Goal: Use online tool/utility

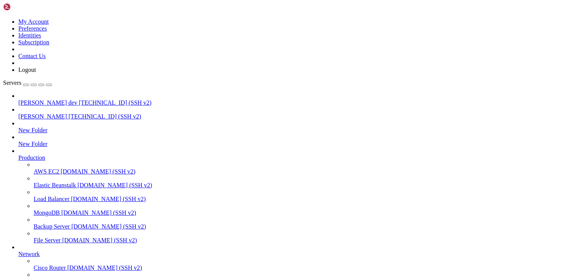
click at [42, 113] on span "[PERSON_NAME]" at bounding box center [42, 116] width 48 height 6
click at [47, 99] on span "[PERSON_NAME] dev" at bounding box center [47, 102] width 59 height 6
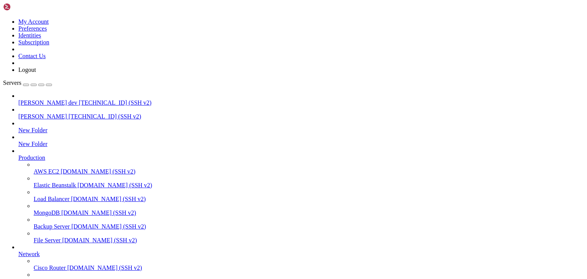
drag, startPoint x: 113, startPoint y: 586, endPoint x: 81, endPoint y: 608, distance: 39.1
drag, startPoint x: 146, startPoint y: 596, endPoint x: 106, endPoint y: 623, distance: 48.6
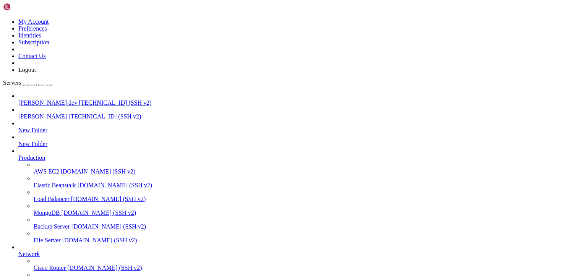
drag, startPoint x: 177, startPoint y: 745, endPoint x: 153, endPoint y: 752, distance: 24.6
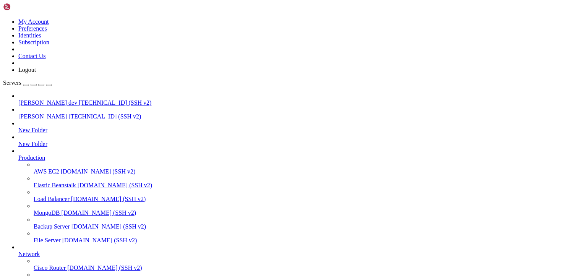
drag, startPoint x: 308, startPoint y: 563, endPoint x: 366, endPoint y: 559, distance: 58.2
